Goal: Find specific page/section: Find specific page/section

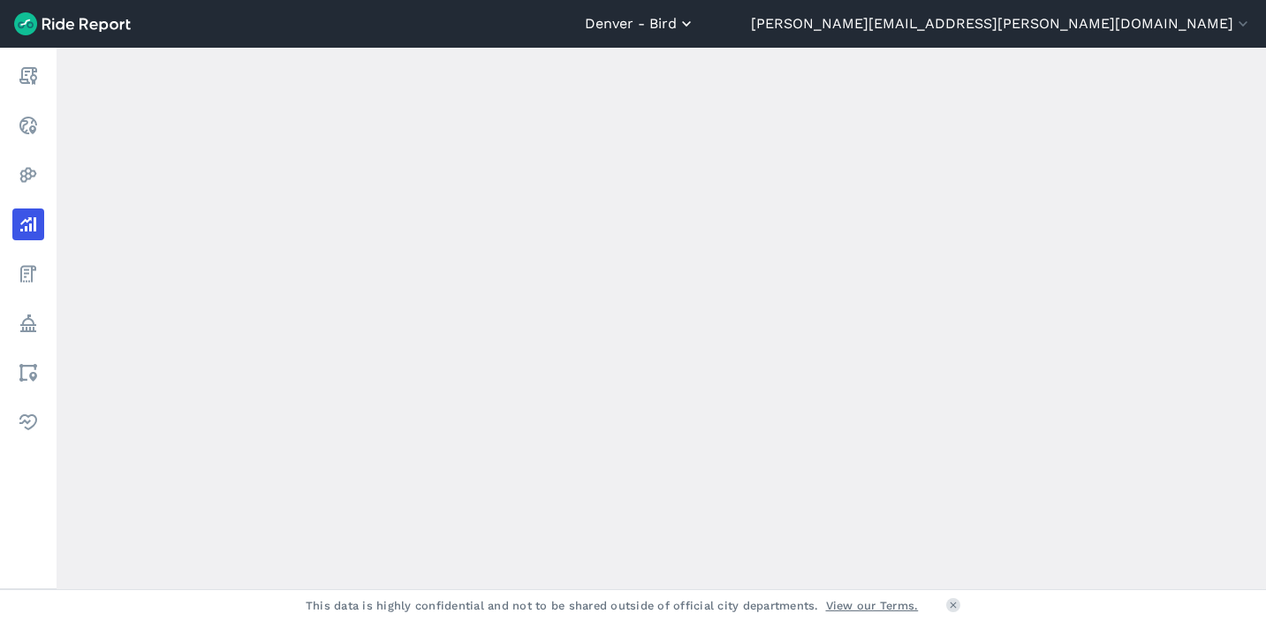
click at [695, 29] on button "Denver - Bird" at bounding box center [640, 23] width 110 height 21
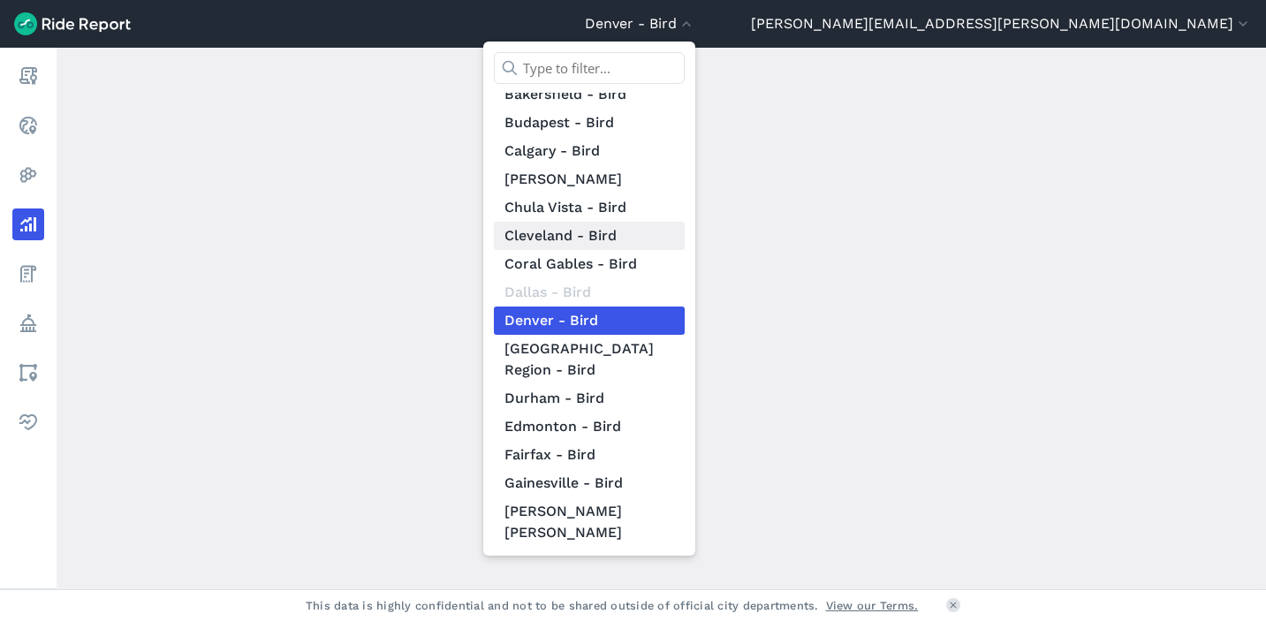
scroll to position [210, 0]
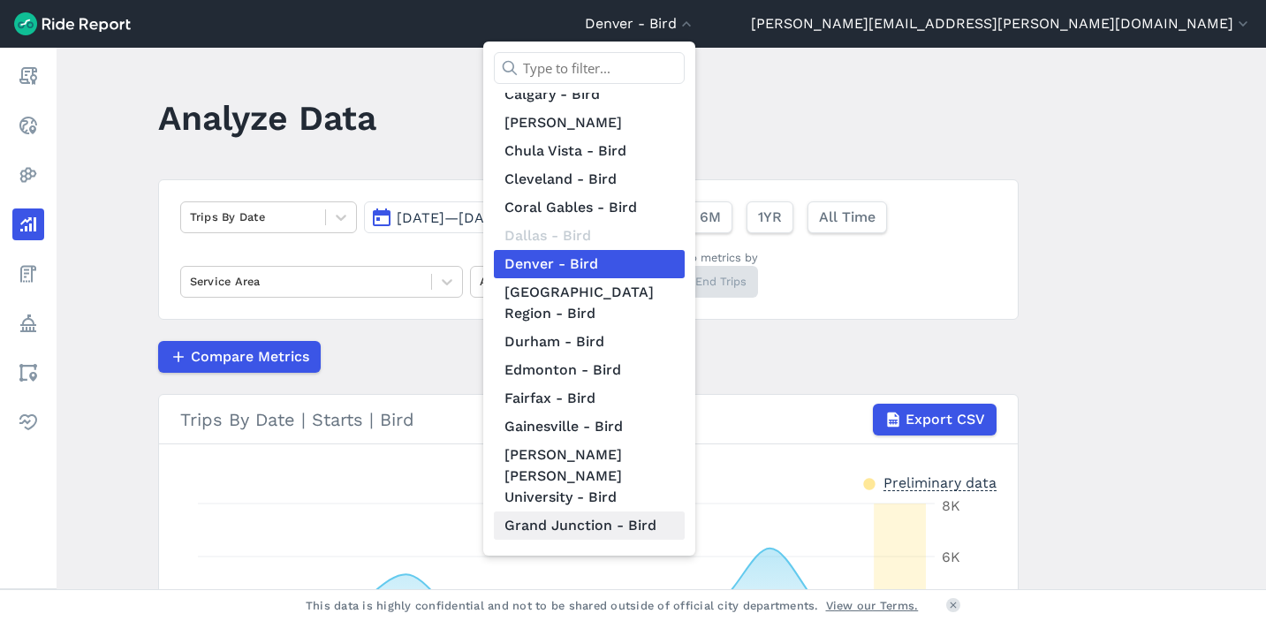
click at [685, 512] on link "Grand Junction - Bird" at bounding box center [589, 526] width 191 height 28
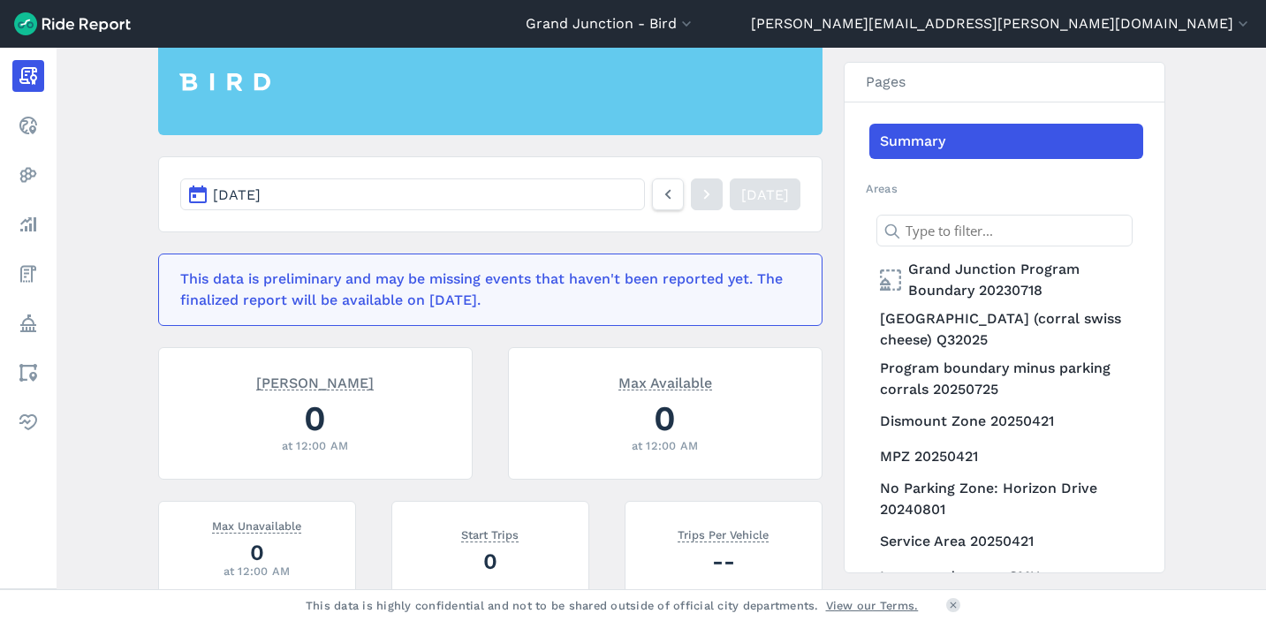
scroll to position [241, 0]
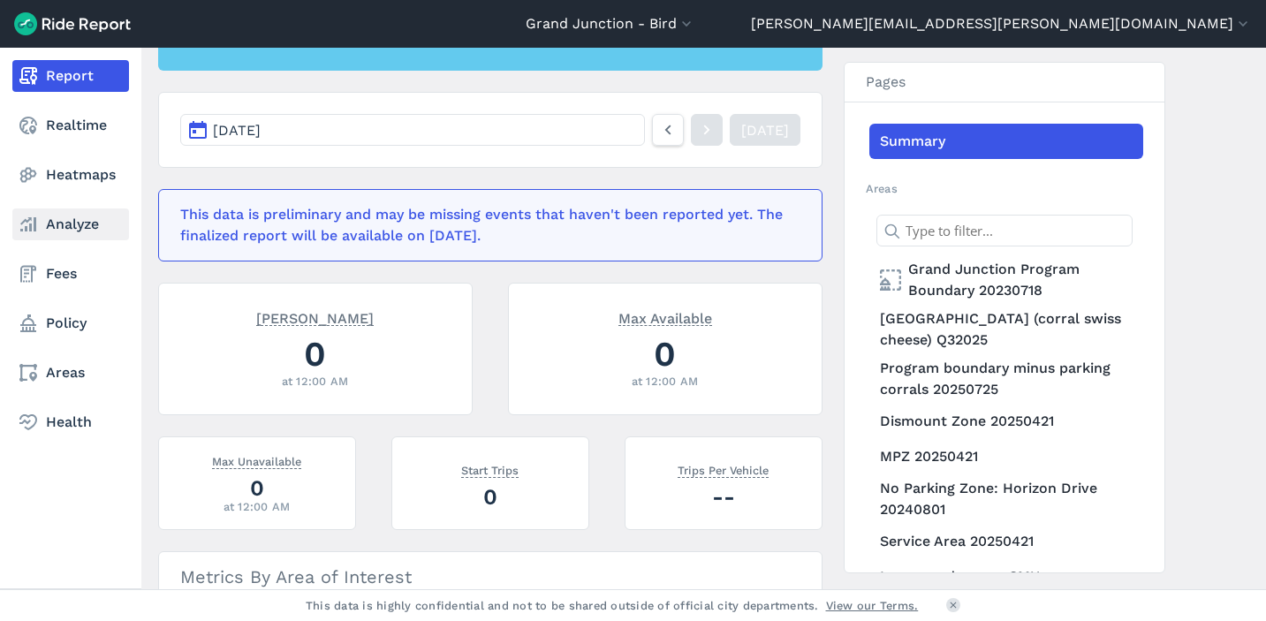
click at [91, 225] on link "Analyze" at bounding box center [70, 224] width 117 height 32
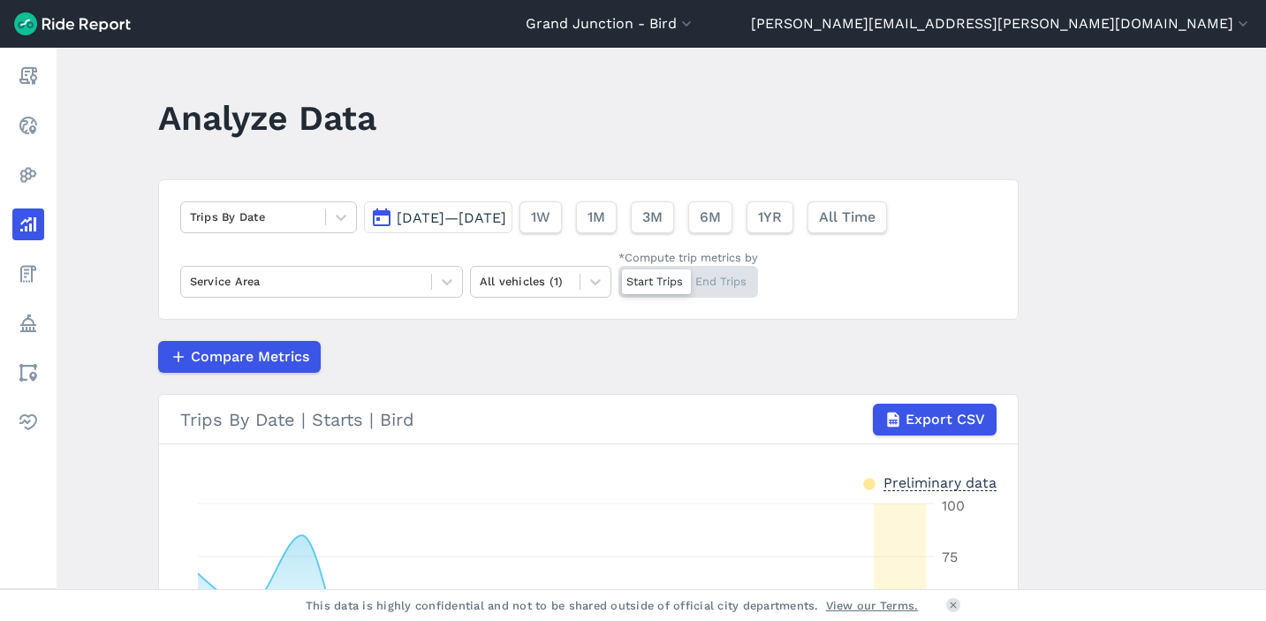
click at [461, 215] on span "[DATE]—[DATE]" at bounding box center [452, 217] width 110 height 17
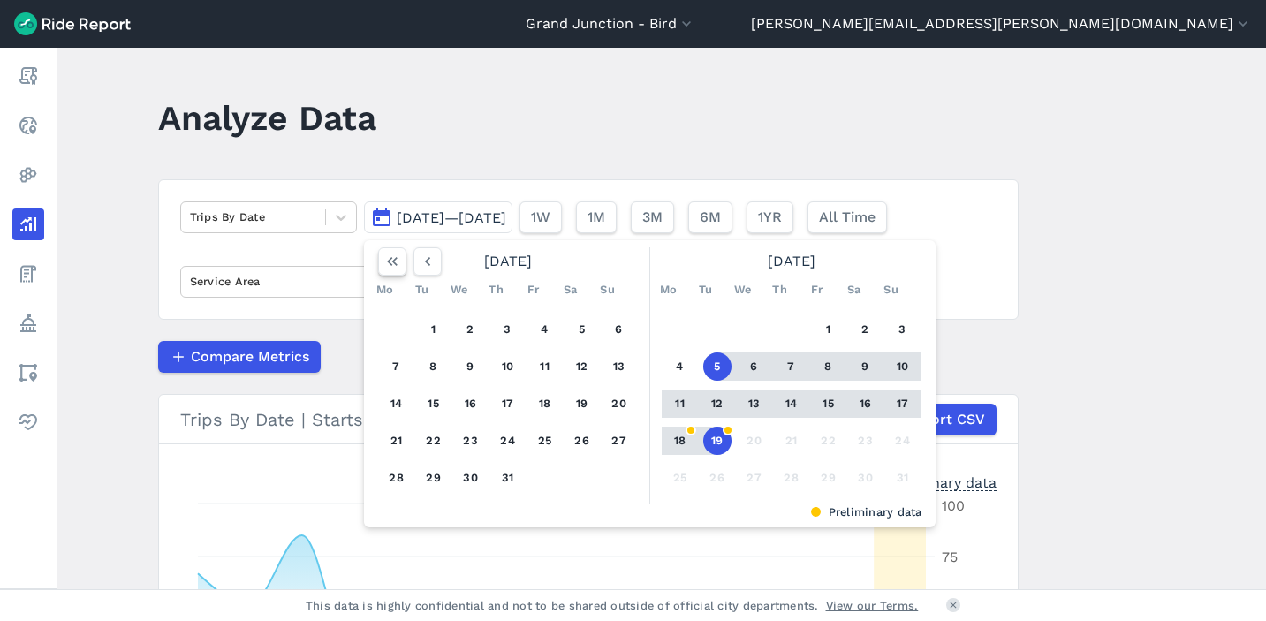
click at [398, 263] on button "button" at bounding box center [392, 261] width 28 height 28
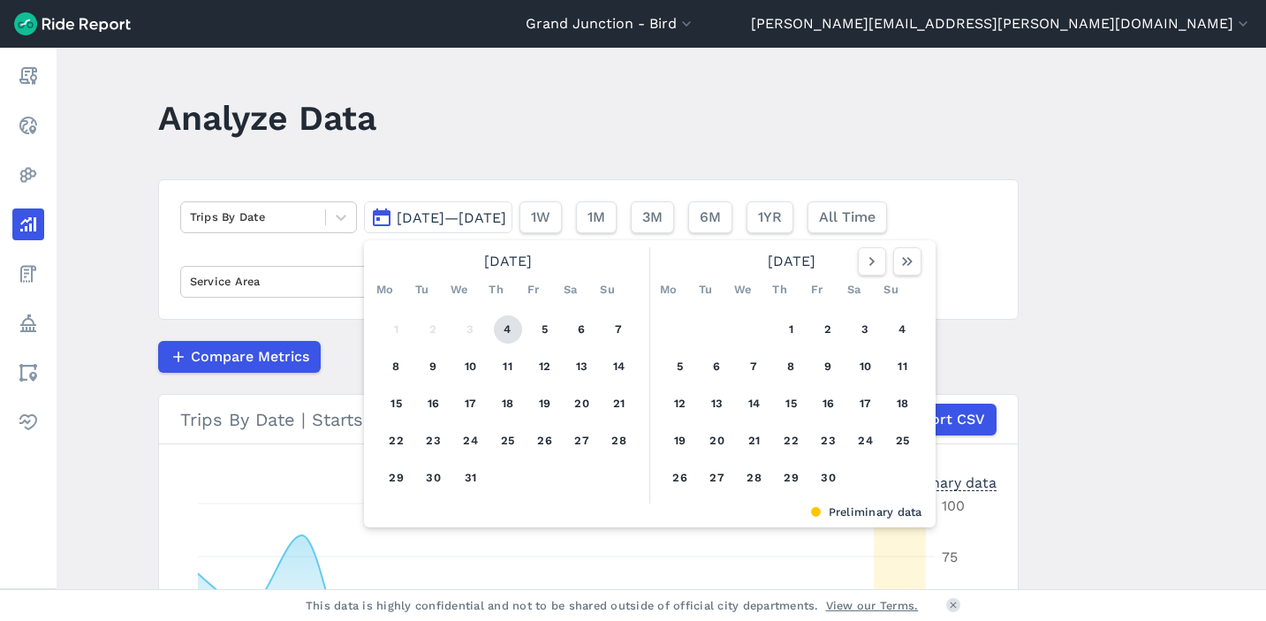
click at [511, 332] on button "4" at bounding box center [508, 329] width 28 height 28
click at [902, 262] on use "button" at bounding box center [907, 261] width 11 height 9
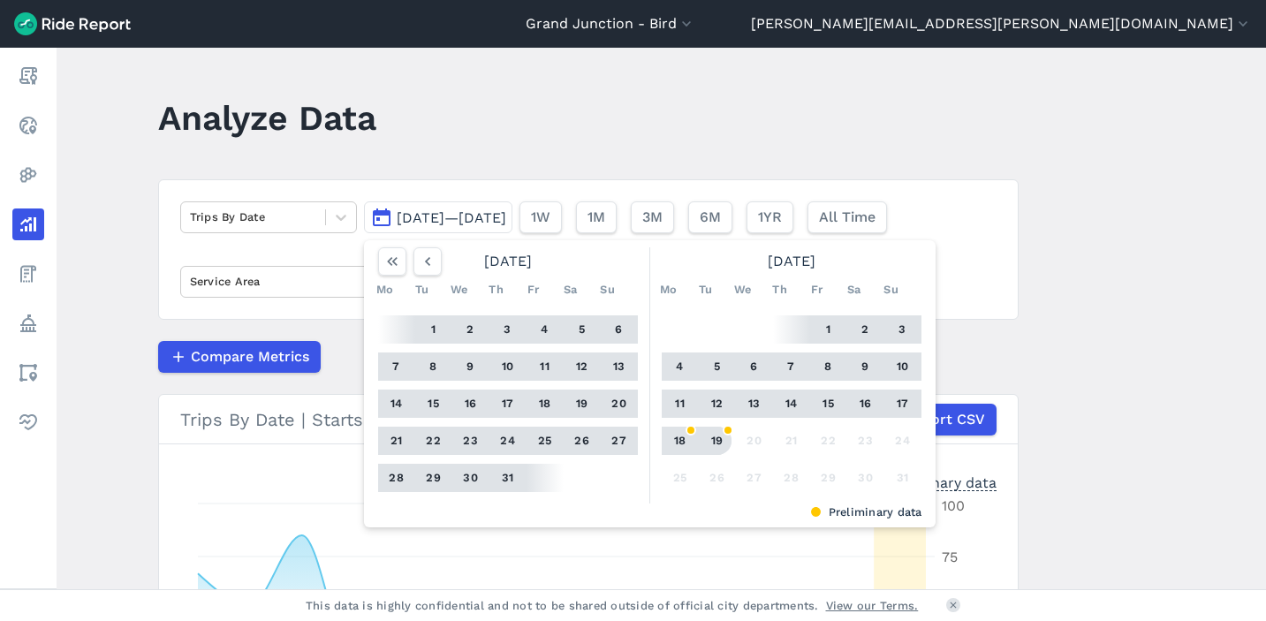
click at [718, 444] on button "19" at bounding box center [717, 441] width 28 height 28
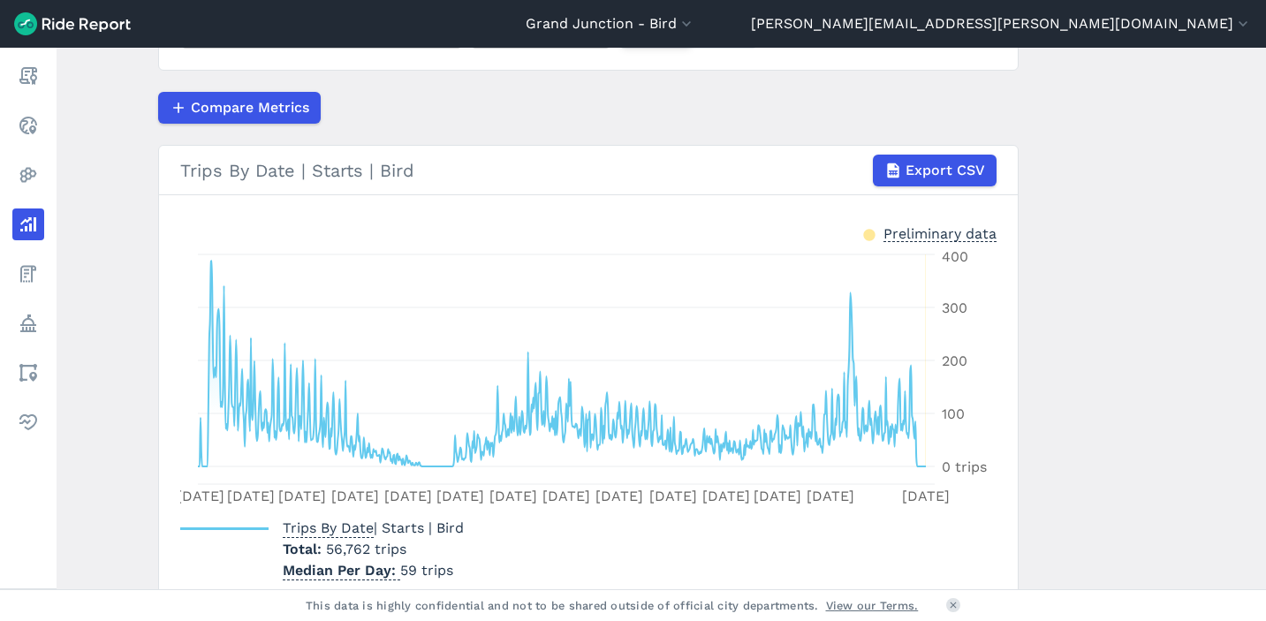
scroll to position [271, 0]
